Goal: Information Seeking & Learning: Learn about a topic

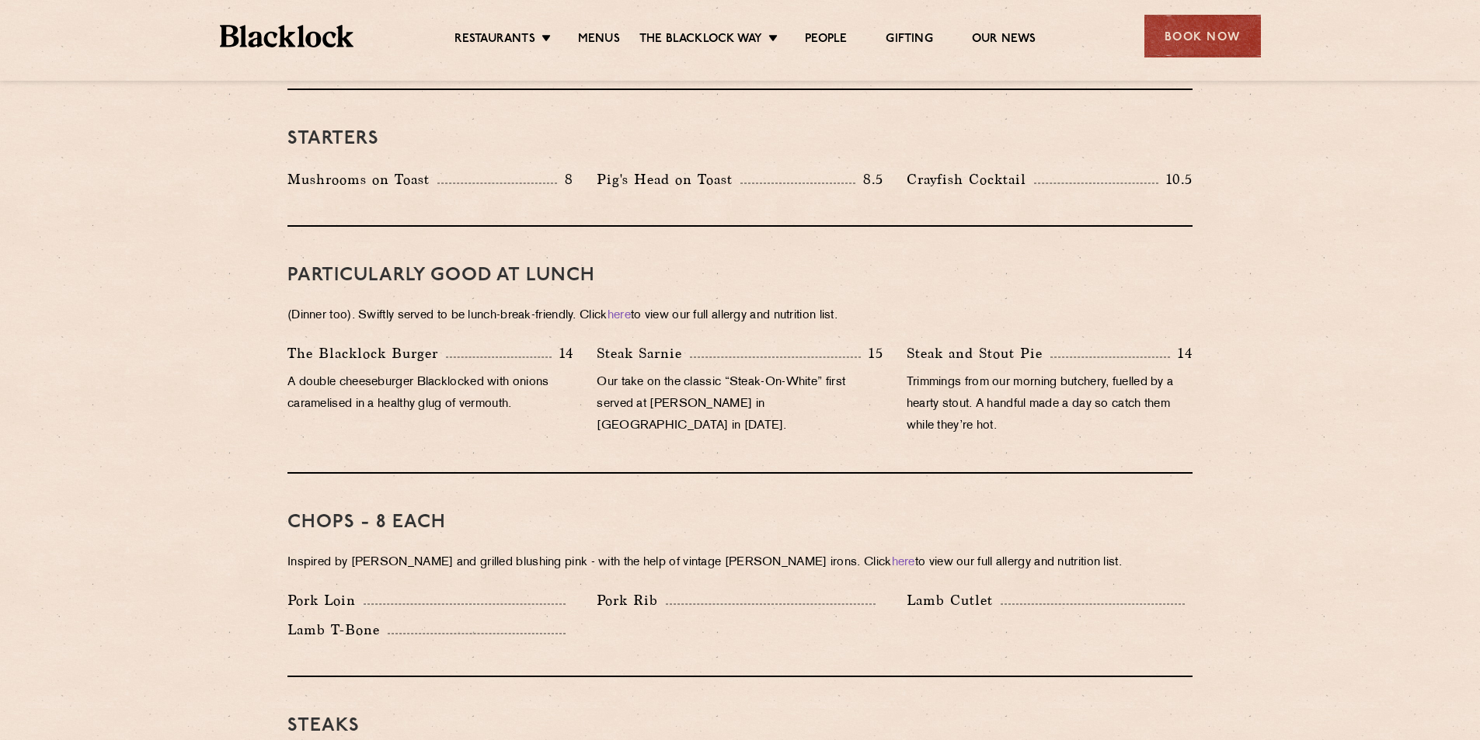
scroll to position [932, 0]
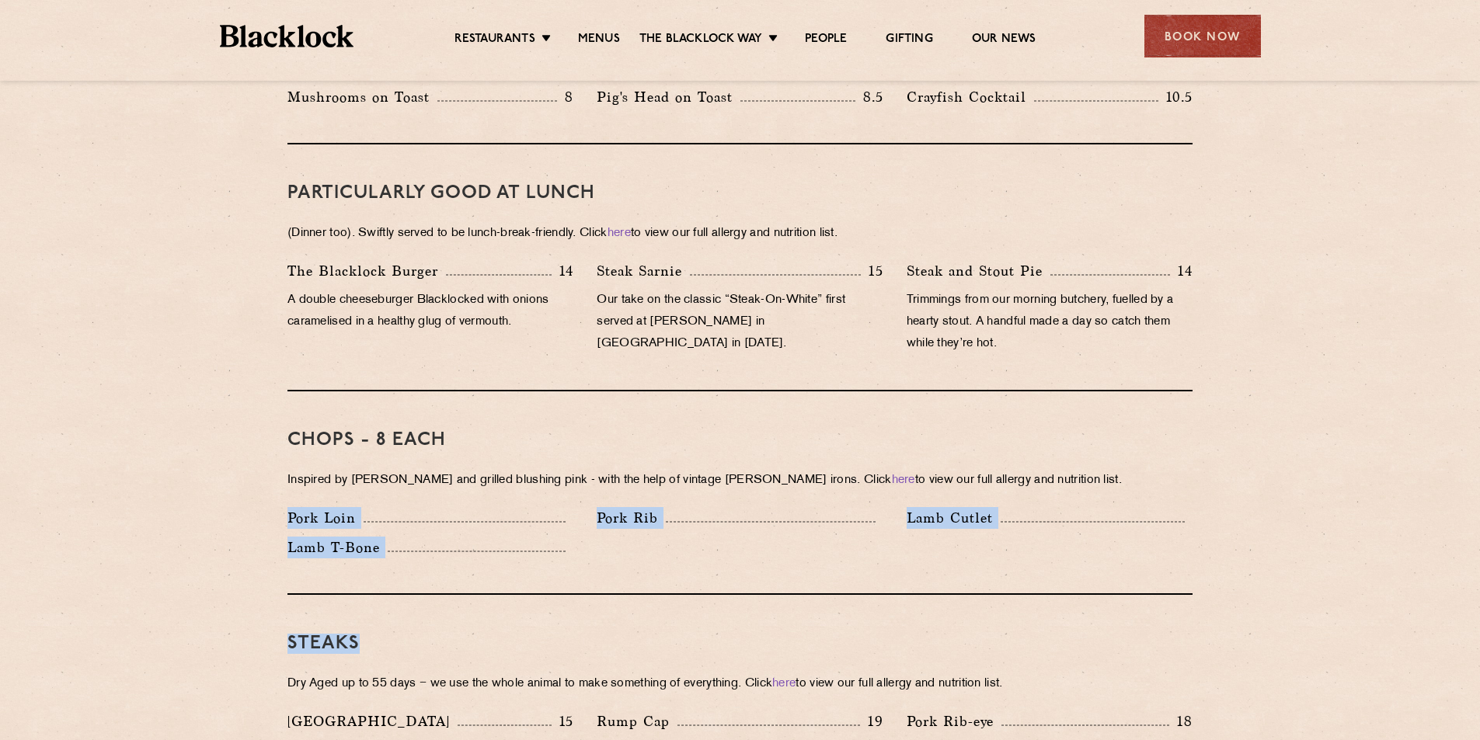
drag, startPoint x: 285, startPoint y: 489, endPoint x: 944, endPoint y: 595, distance: 667.8
click at [751, 546] on div "Chops - 8 each Inspired by Joe Beef and grilled blushing pink - with the help o…" at bounding box center [739, 492] width 905 height 203
drag, startPoint x: 585, startPoint y: 523, endPoint x: 302, endPoint y: 492, distance: 284.4
click at [307, 507] on div "Pork Loin Pork Rib Lamb Cutlet Lamb T-Bone" at bounding box center [740, 536] width 928 height 59
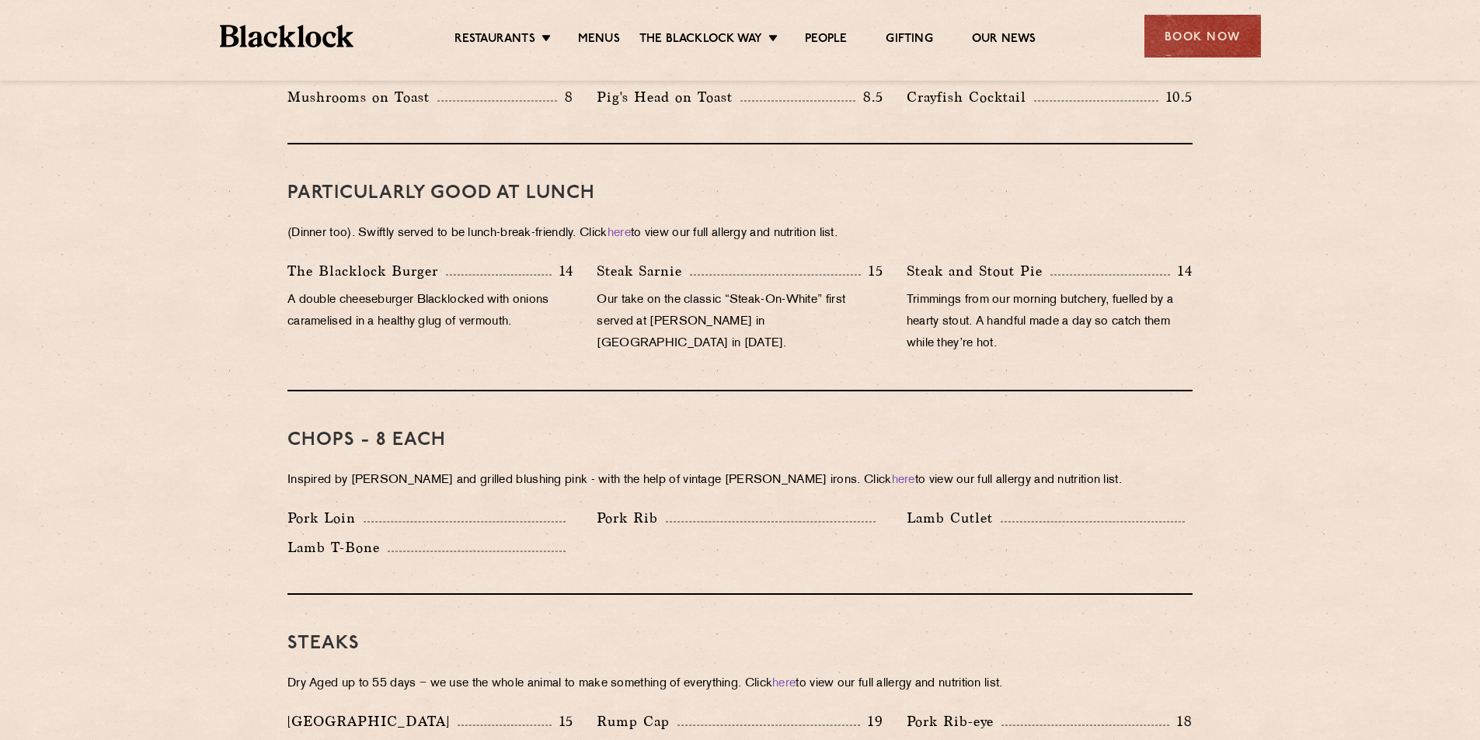
click at [295, 507] on p "Pork Loin" at bounding box center [325, 518] width 76 height 22
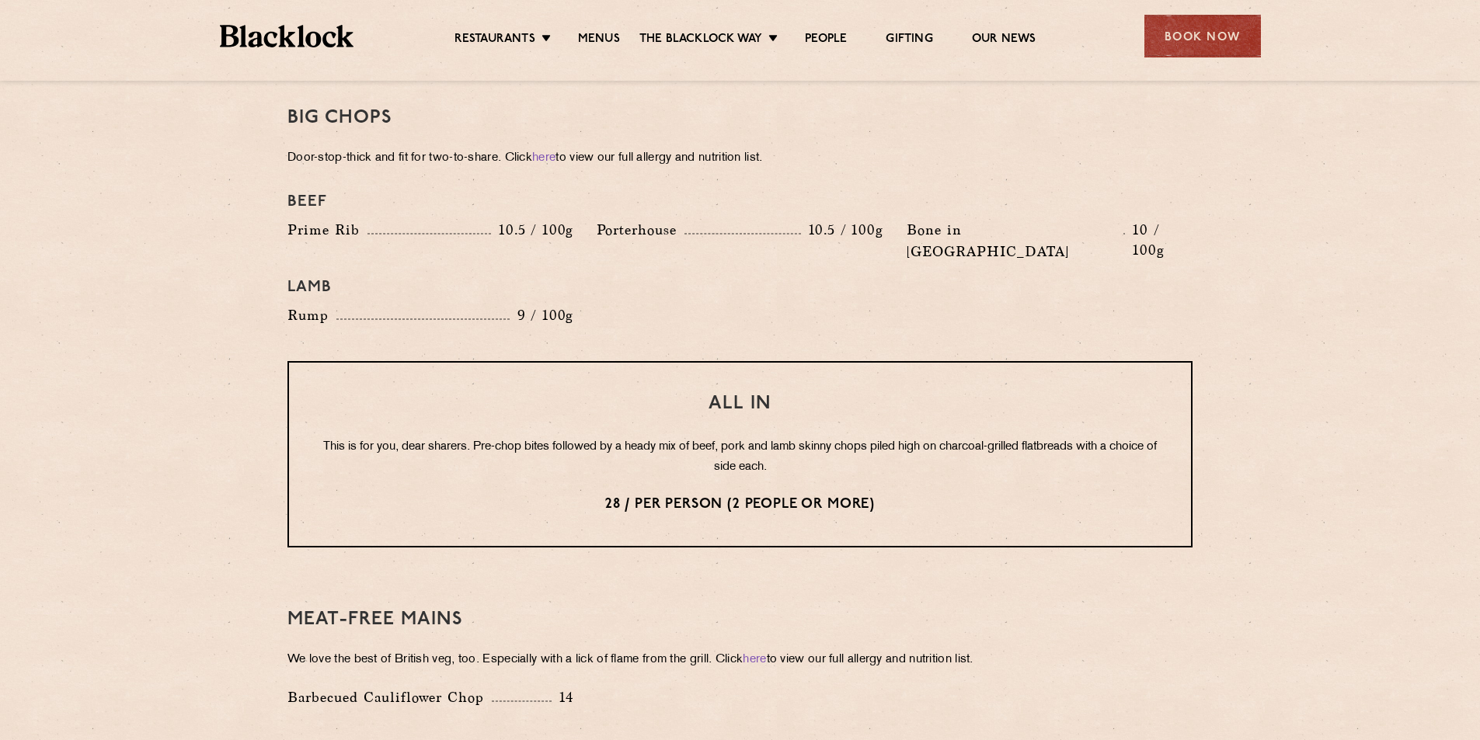
scroll to position [1864, 0]
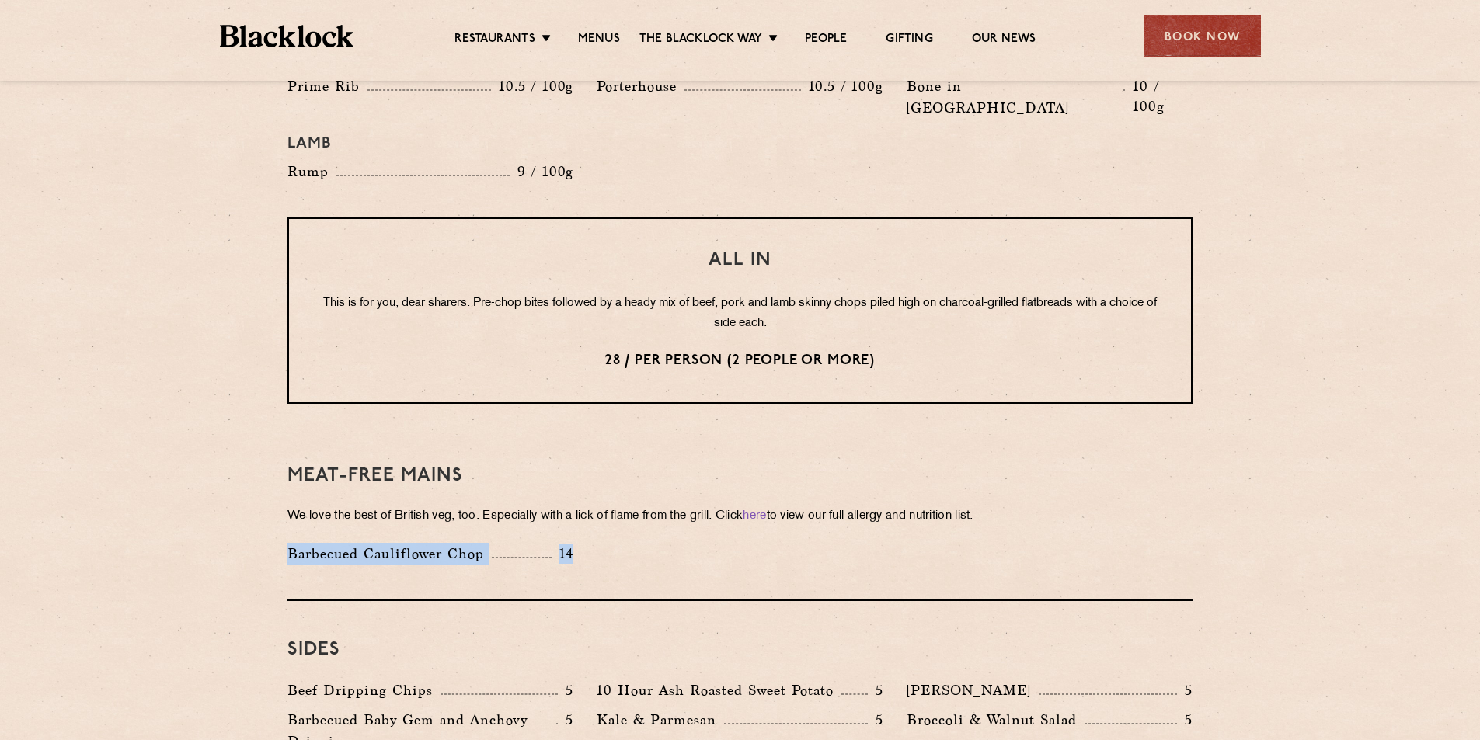
drag, startPoint x: 291, startPoint y: 511, endPoint x: 584, endPoint y: 523, distance: 293.0
click at [584, 543] on div "Barbecued Cauliflower Chop 14" at bounding box center [430, 558] width 309 height 30
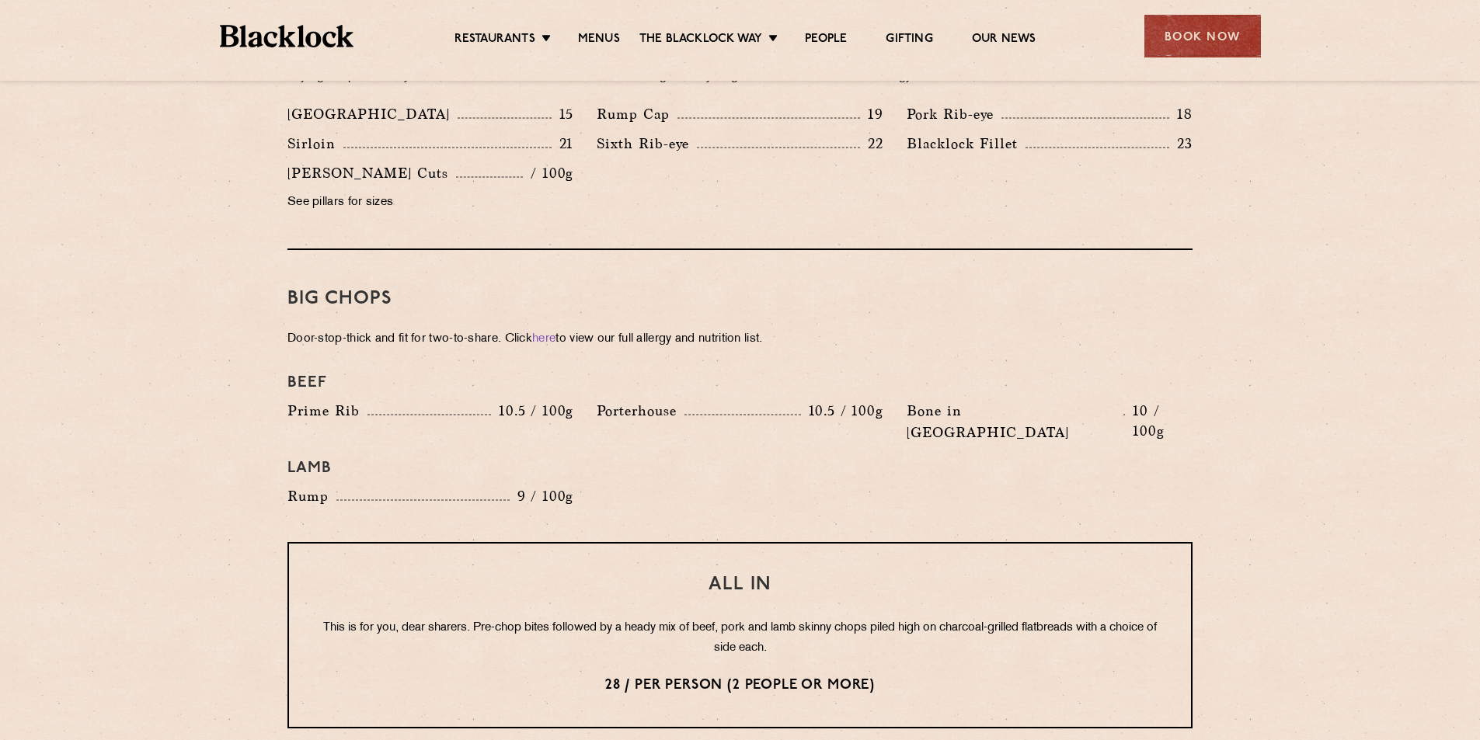
scroll to position [1521, 0]
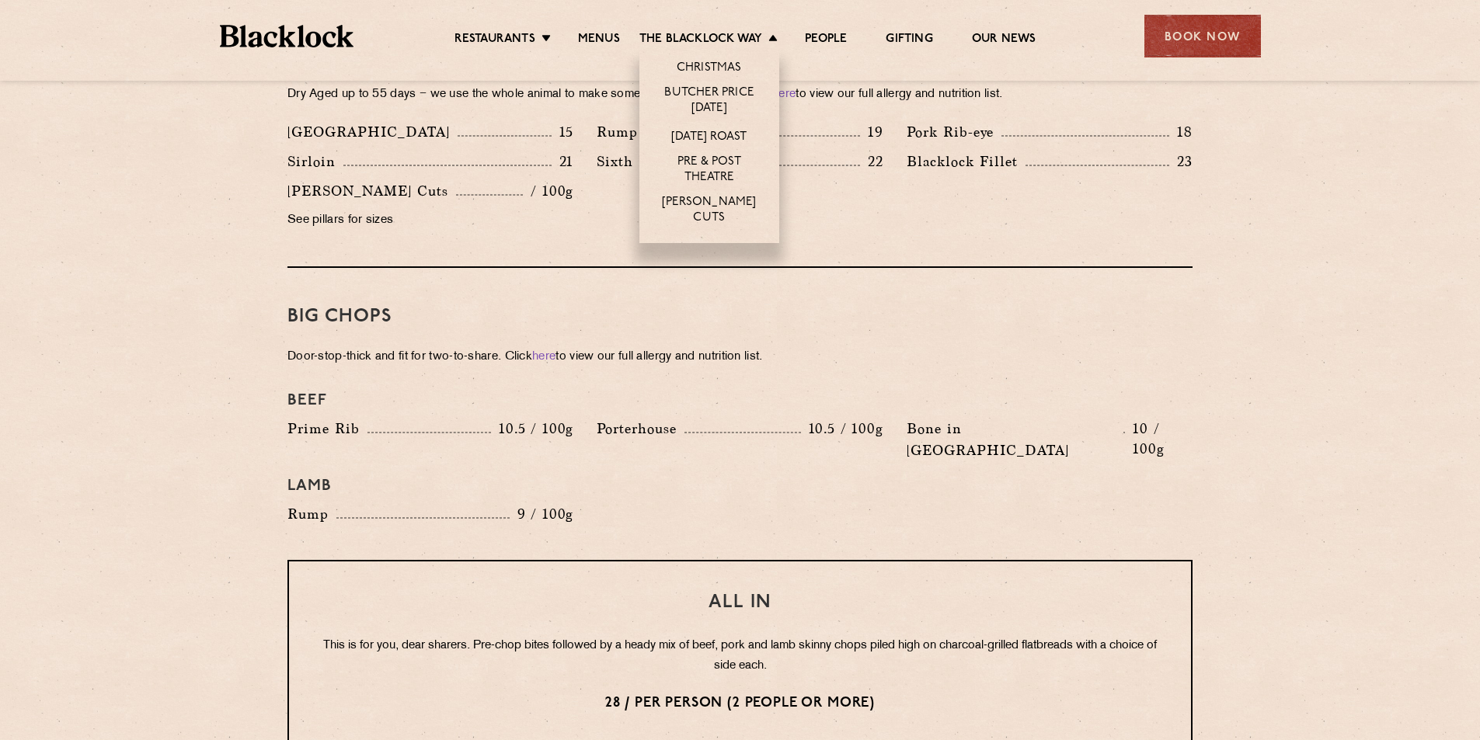
click at [767, 40] on li "The Blacklock Way Christmas Butcher Price Monday Sunday Roast Pre & Post Theatr…" at bounding box center [712, 40] width 146 height 17
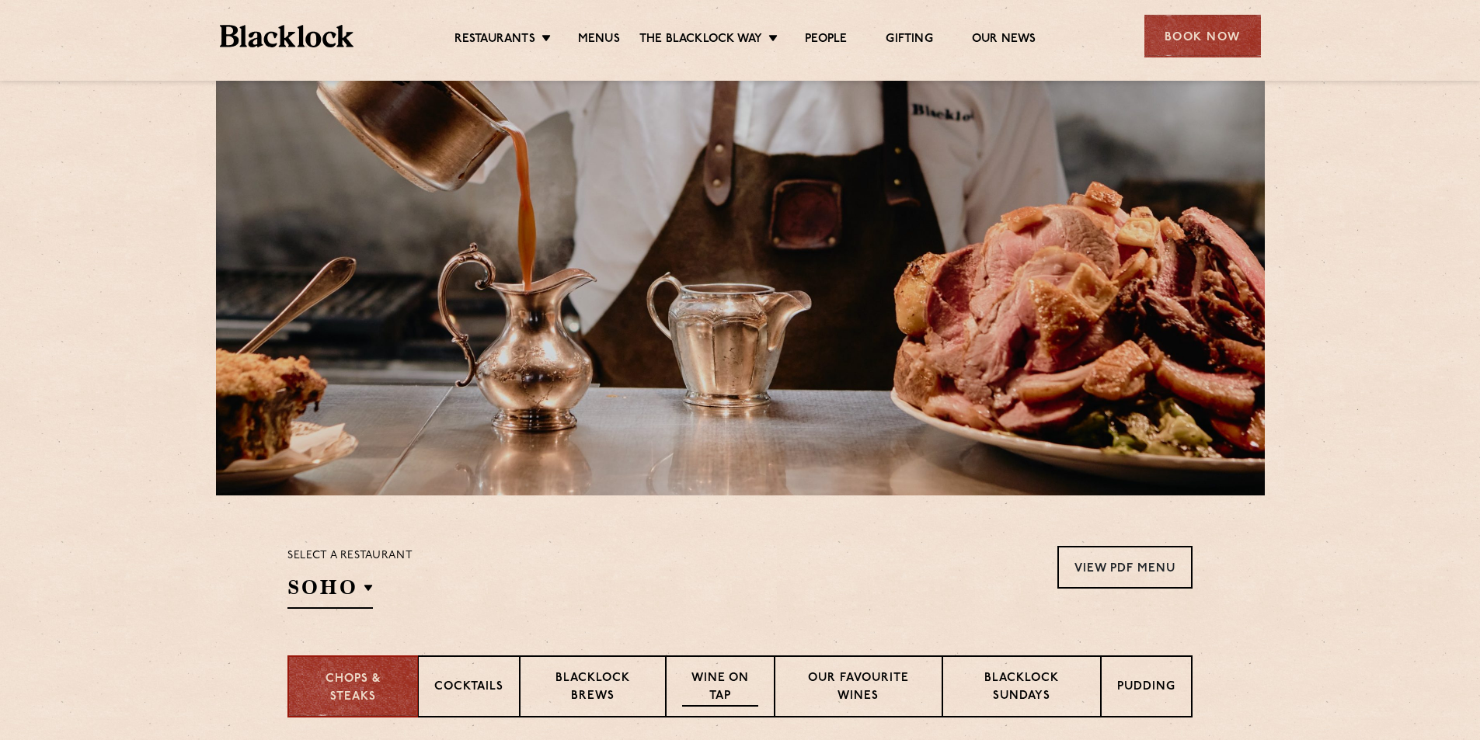
scroll to position [356, 0]
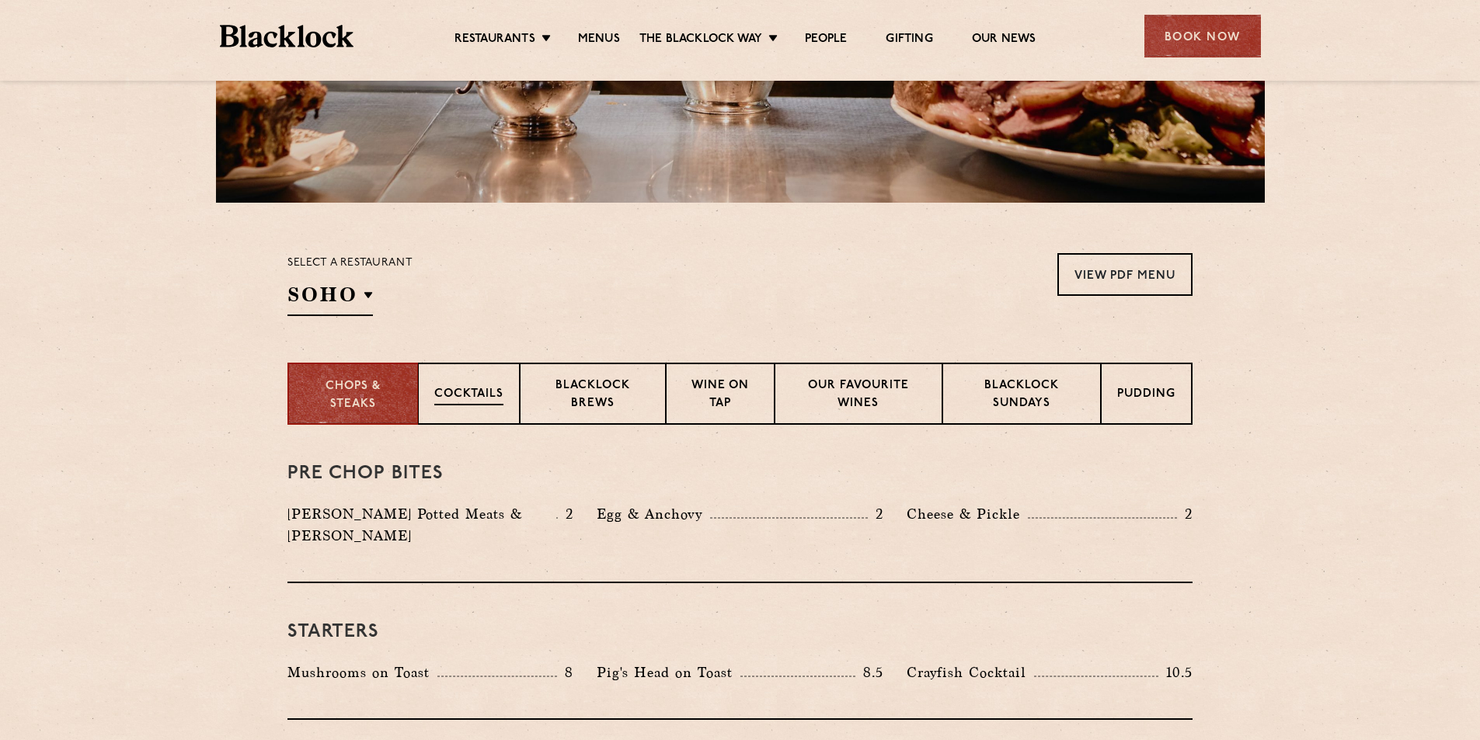
click at [470, 388] on p "Cocktails" at bounding box center [468, 395] width 69 height 19
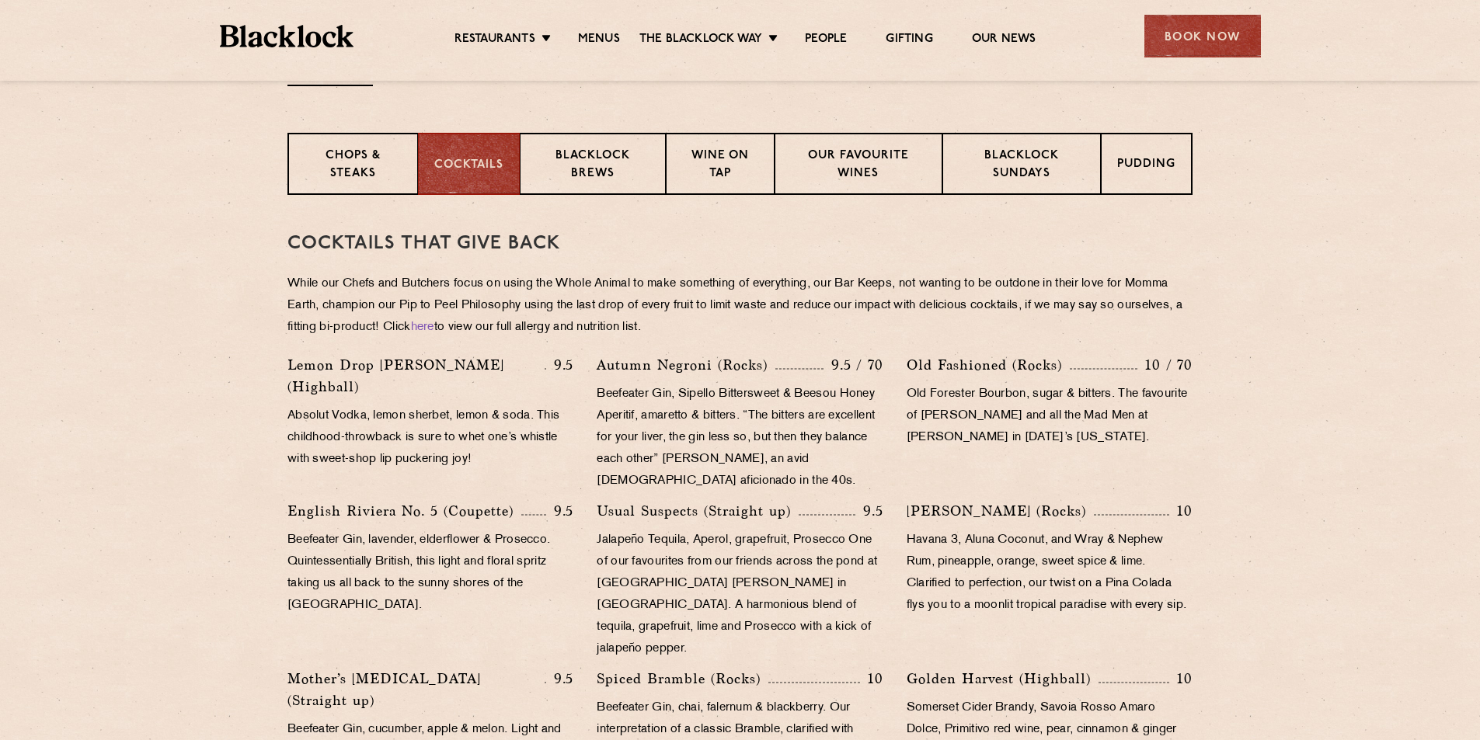
scroll to position [434, 0]
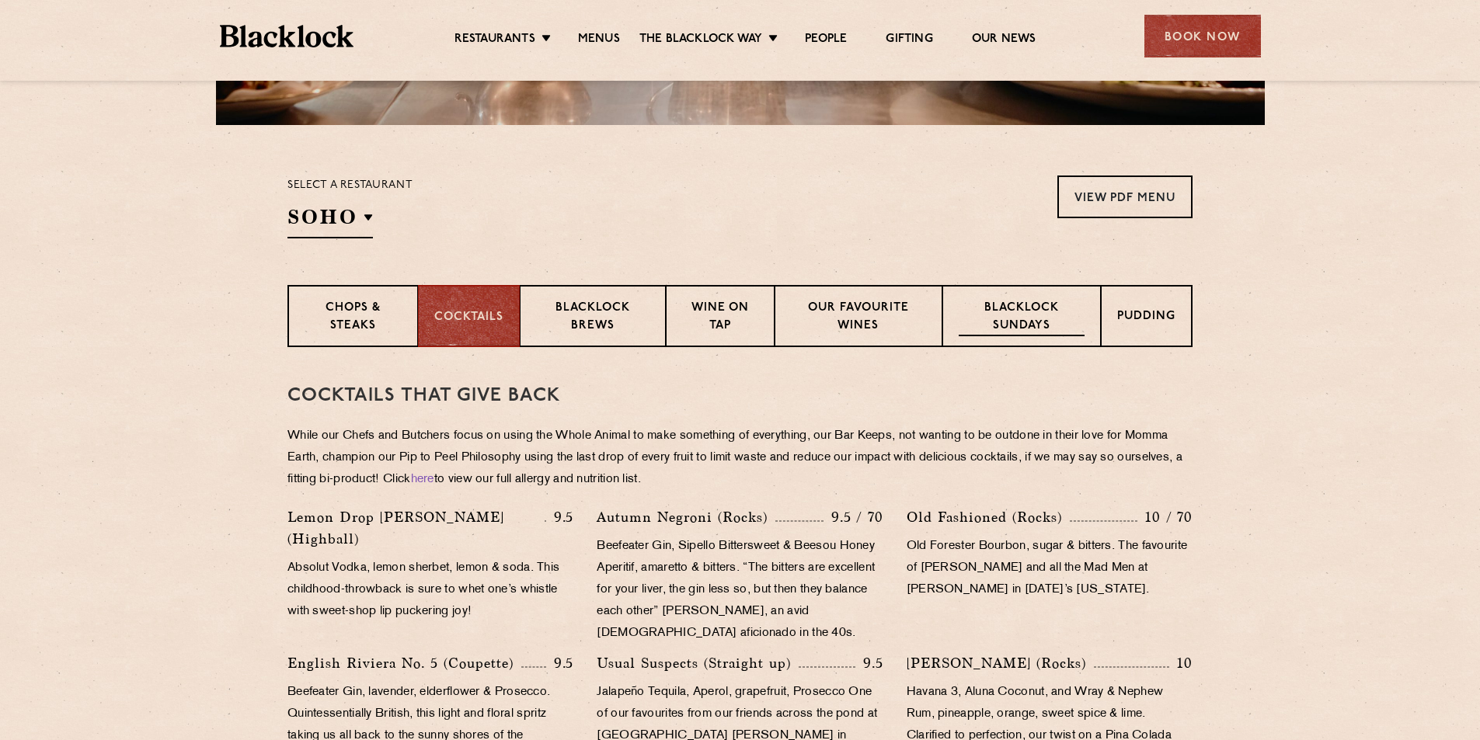
click at [1020, 309] on p "Blacklock Sundays" at bounding box center [1021, 318] width 126 height 37
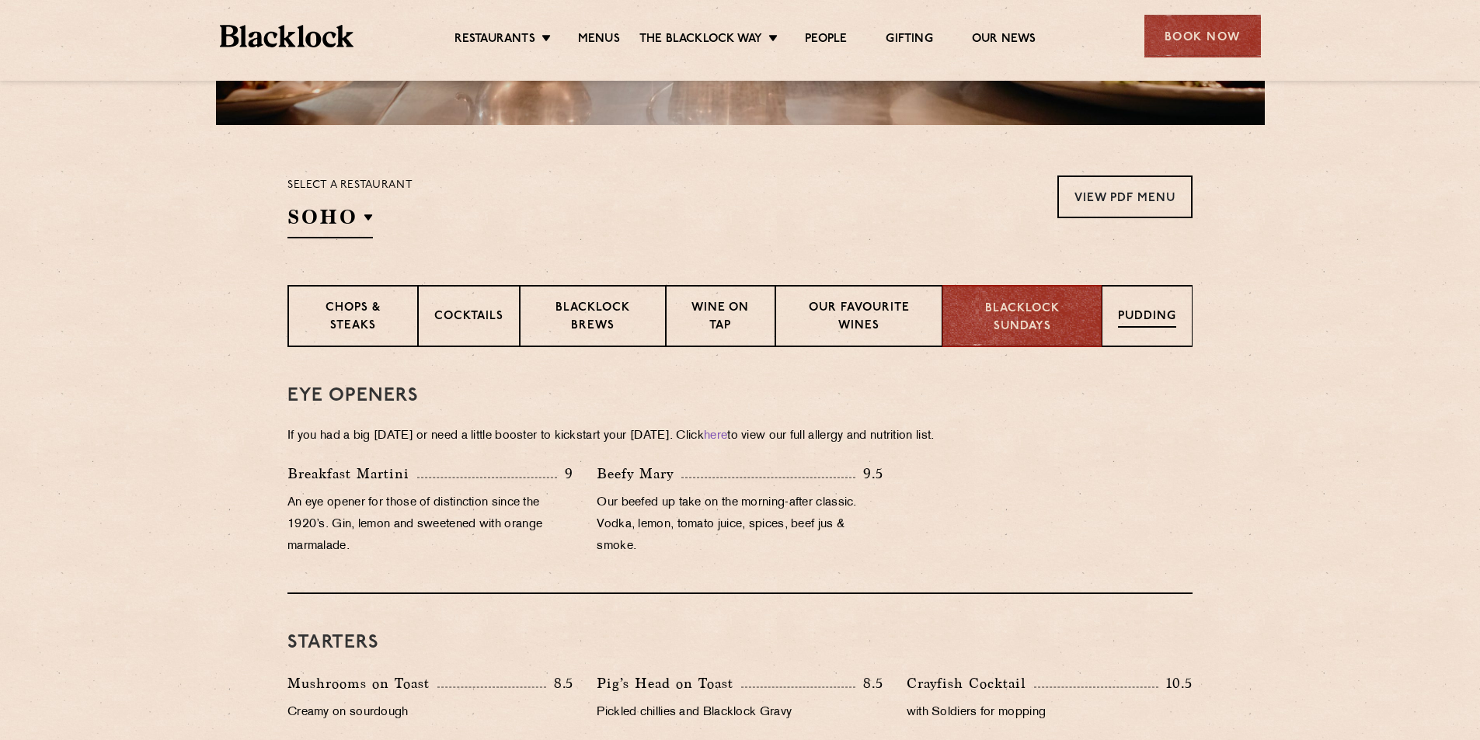
click at [1141, 328] on div "Pudding" at bounding box center [1146, 316] width 91 height 62
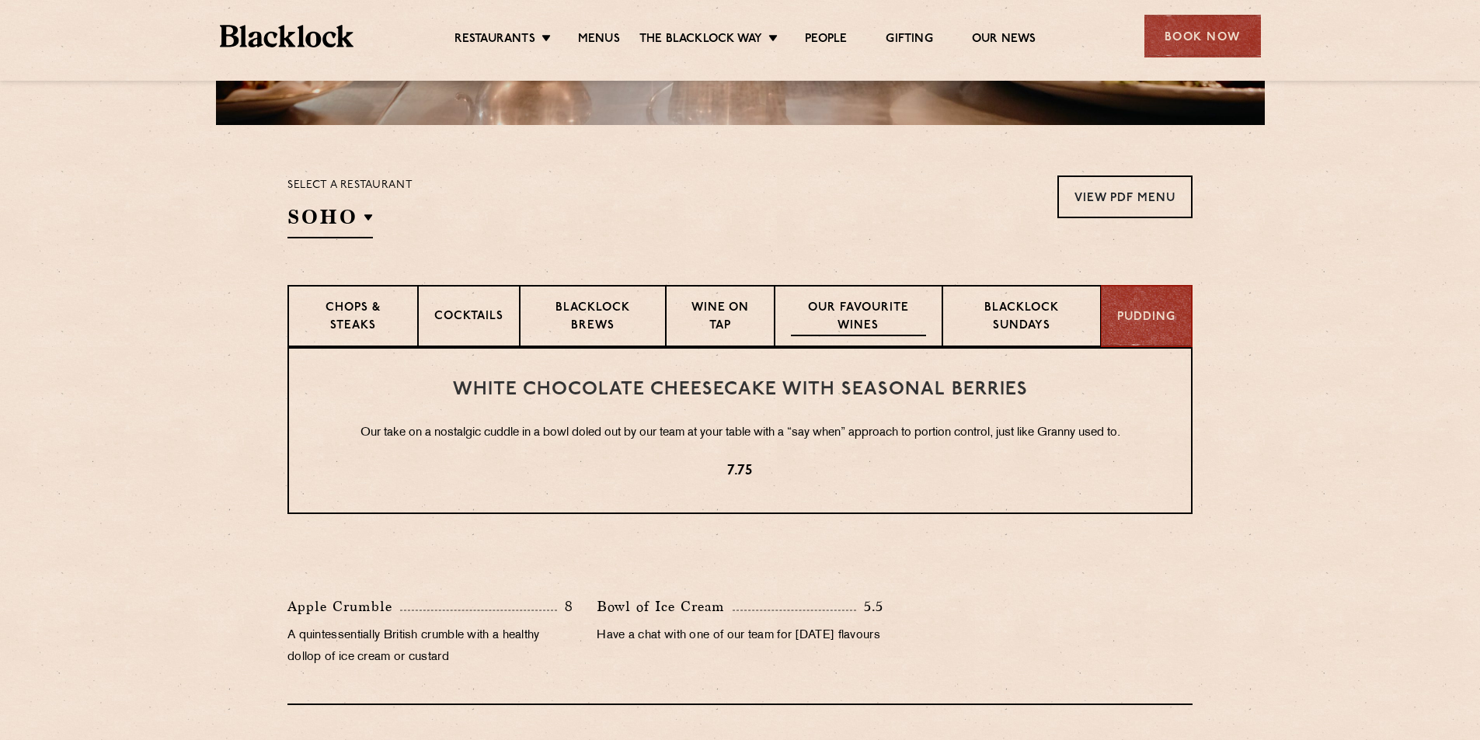
click at [833, 321] on p "Our favourite wines" at bounding box center [858, 318] width 134 height 37
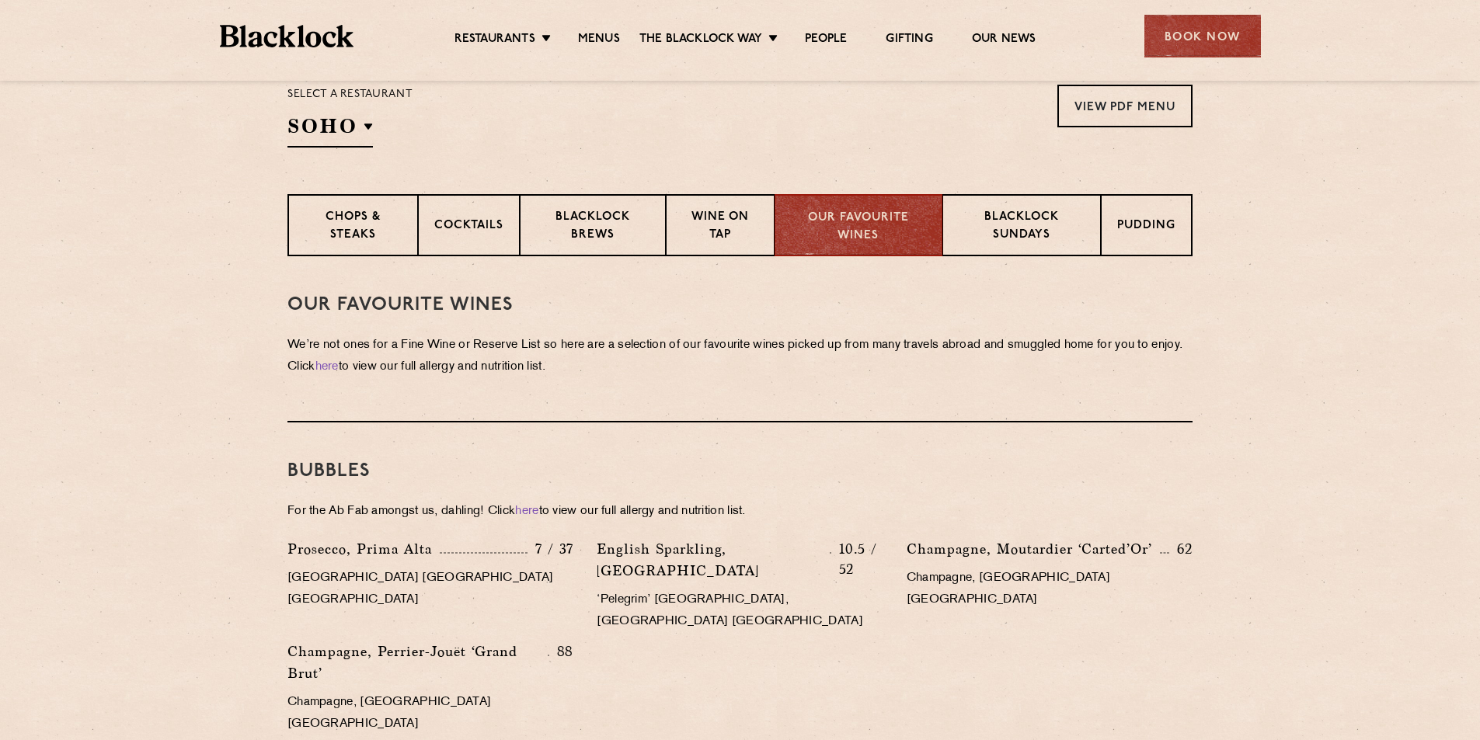
scroll to position [512, 0]
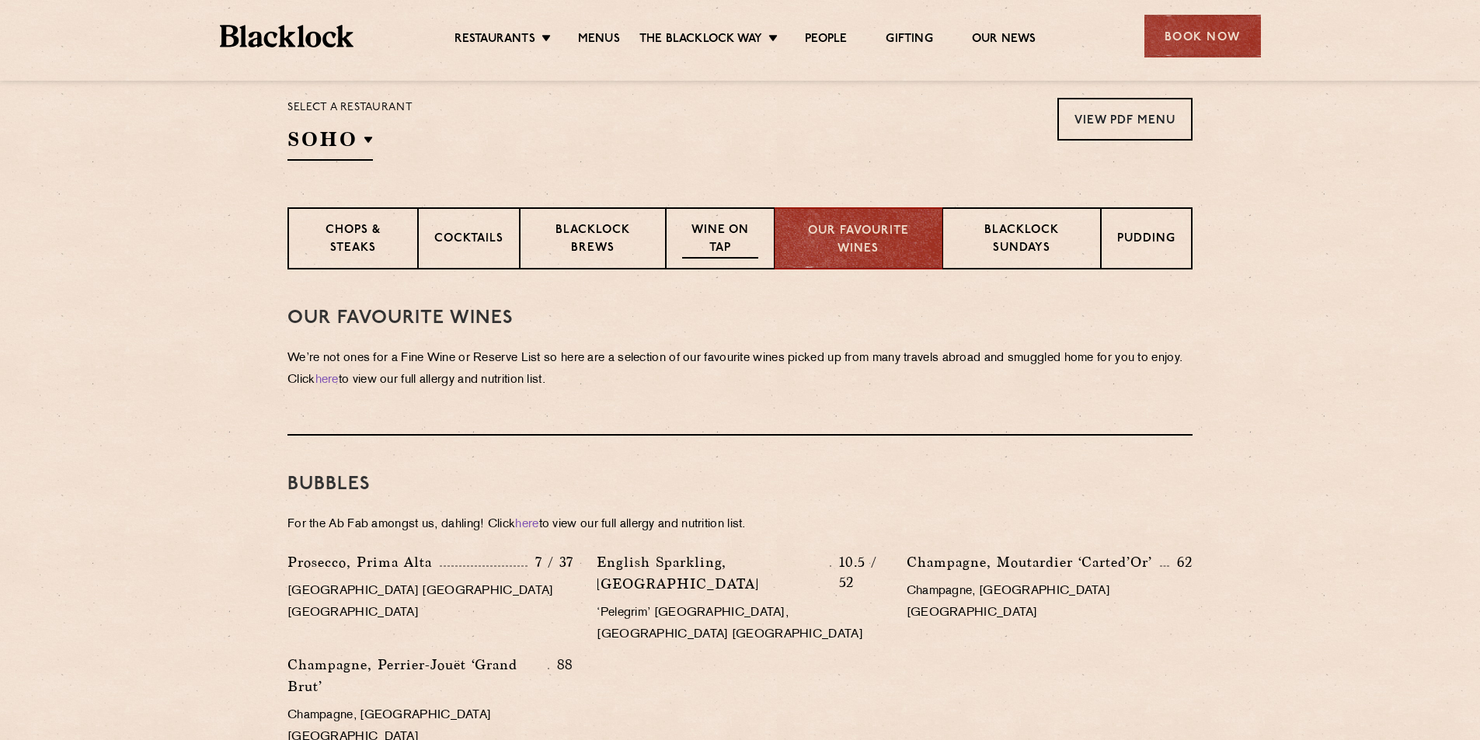
click at [732, 249] on p "Wine on Tap" at bounding box center [720, 240] width 76 height 37
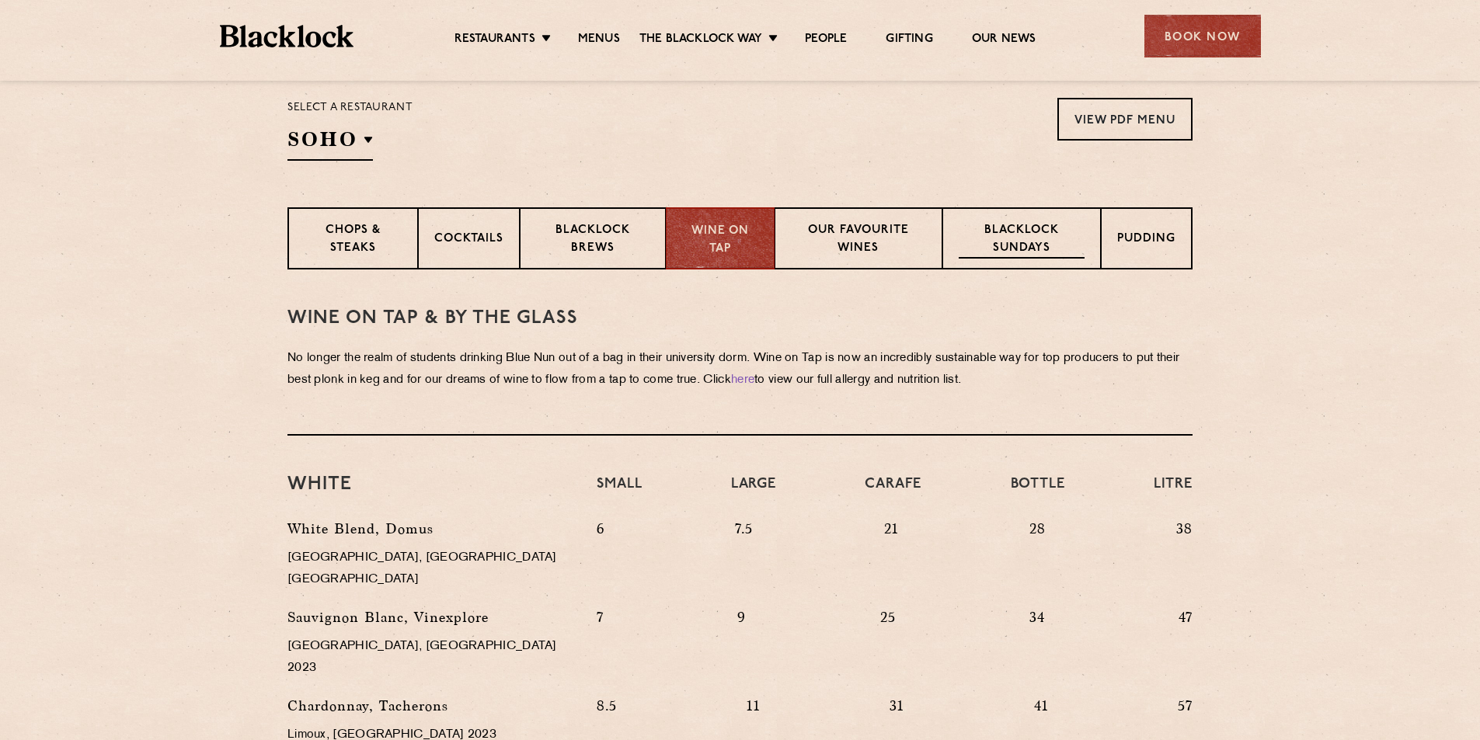
click at [1045, 230] on p "Blacklock Sundays" at bounding box center [1021, 240] width 126 height 37
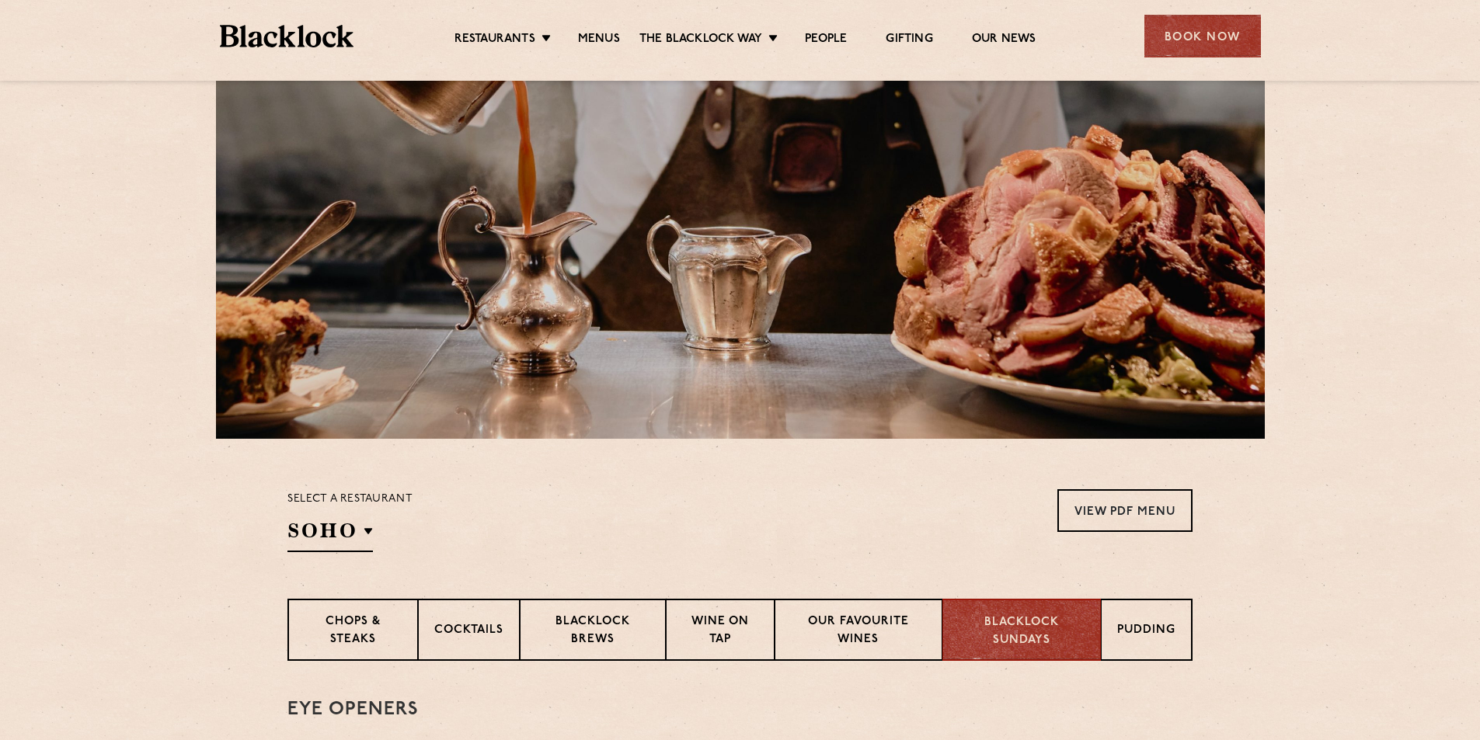
scroll to position [46, 0]
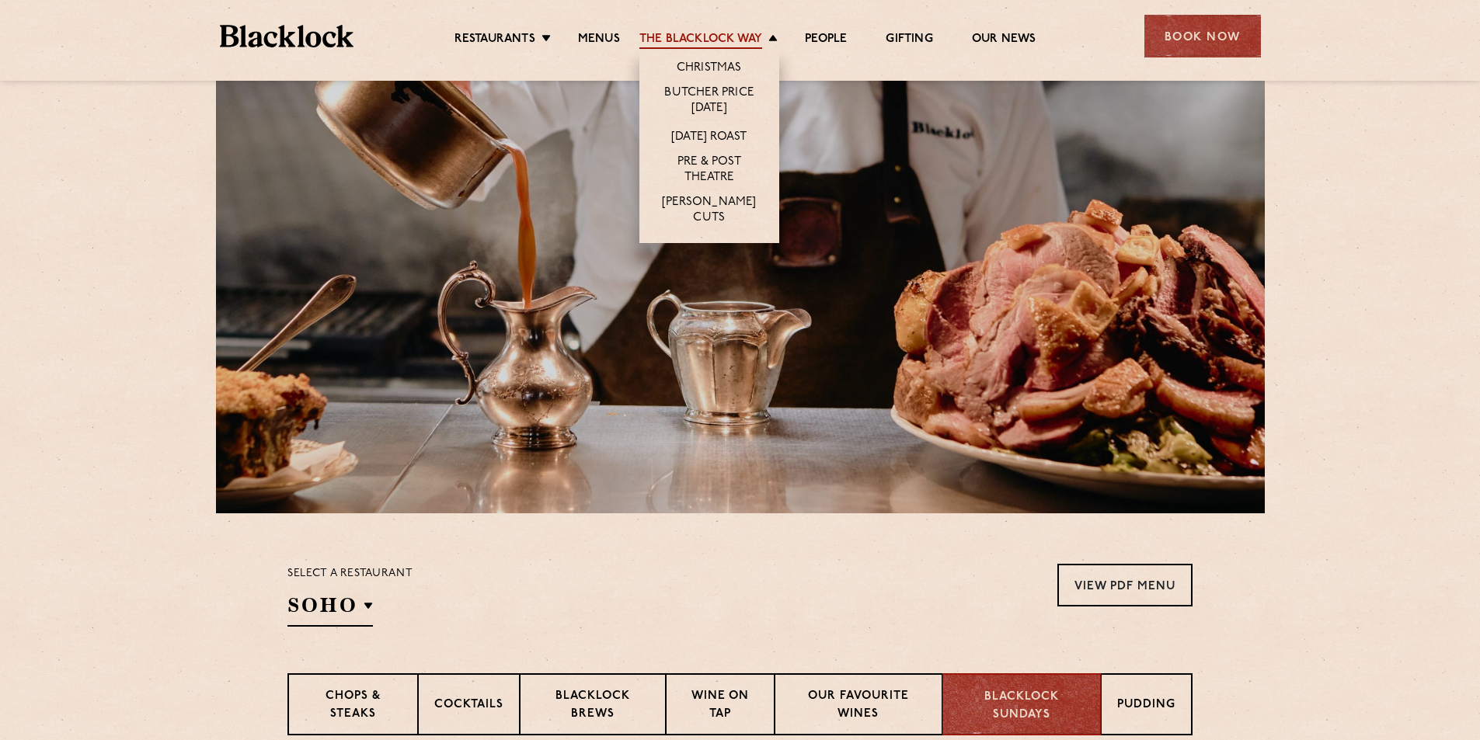
click at [741, 38] on link "The Blacklock Way" at bounding box center [700, 40] width 123 height 17
click at [700, 132] on link "[DATE] Roast" at bounding box center [708, 138] width 75 height 17
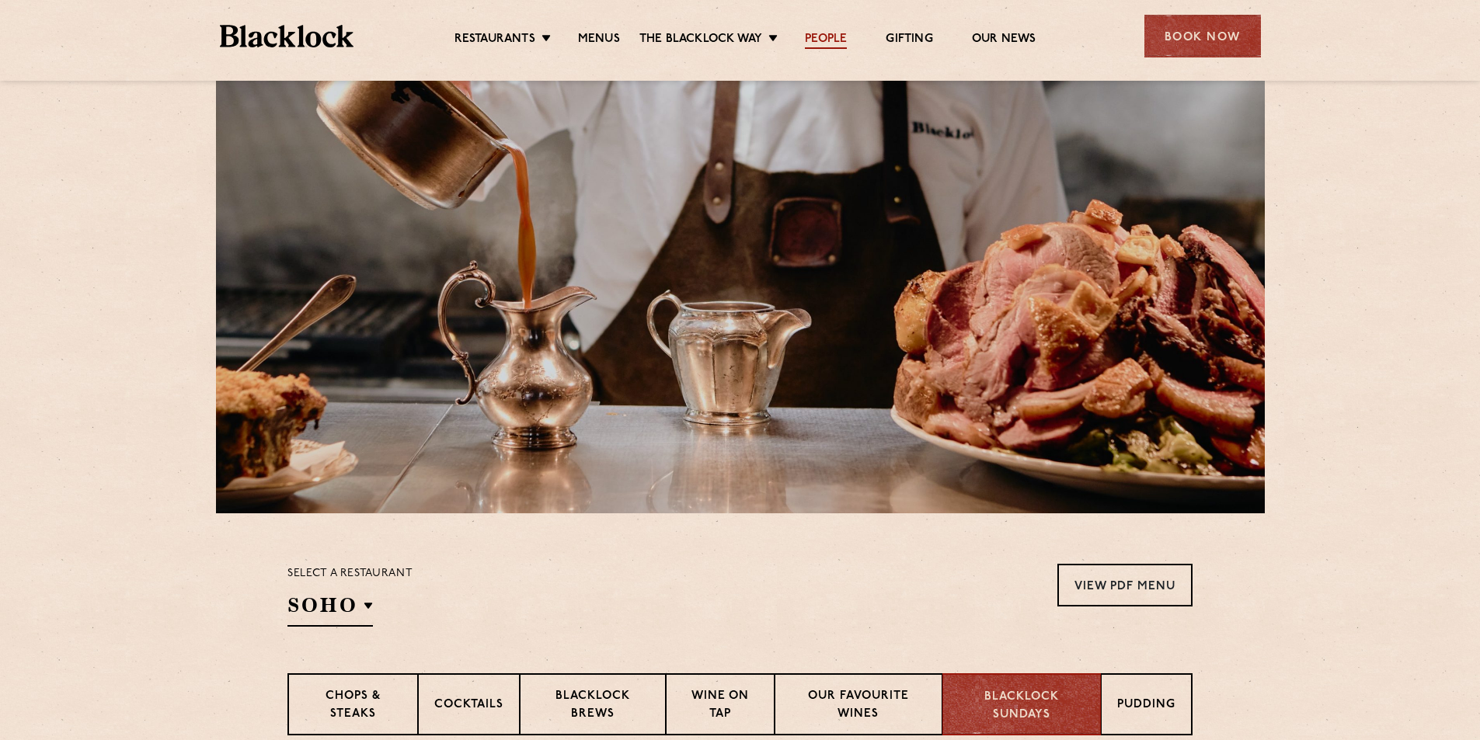
click at [833, 40] on link "People" at bounding box center [826, 40] width 42 height 17
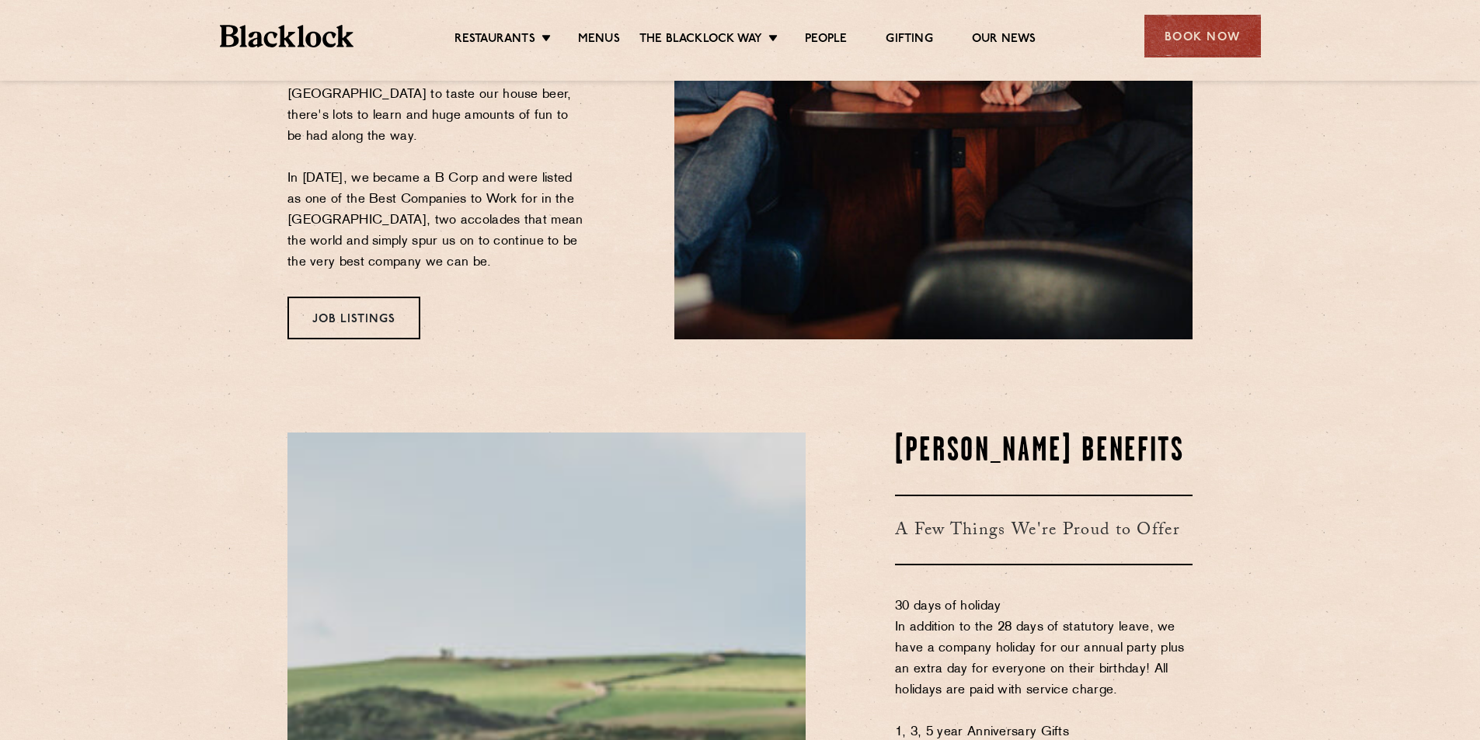
scroll to position [233, 0]
